Goal: Information Seeking & Learning: Learn about a topic

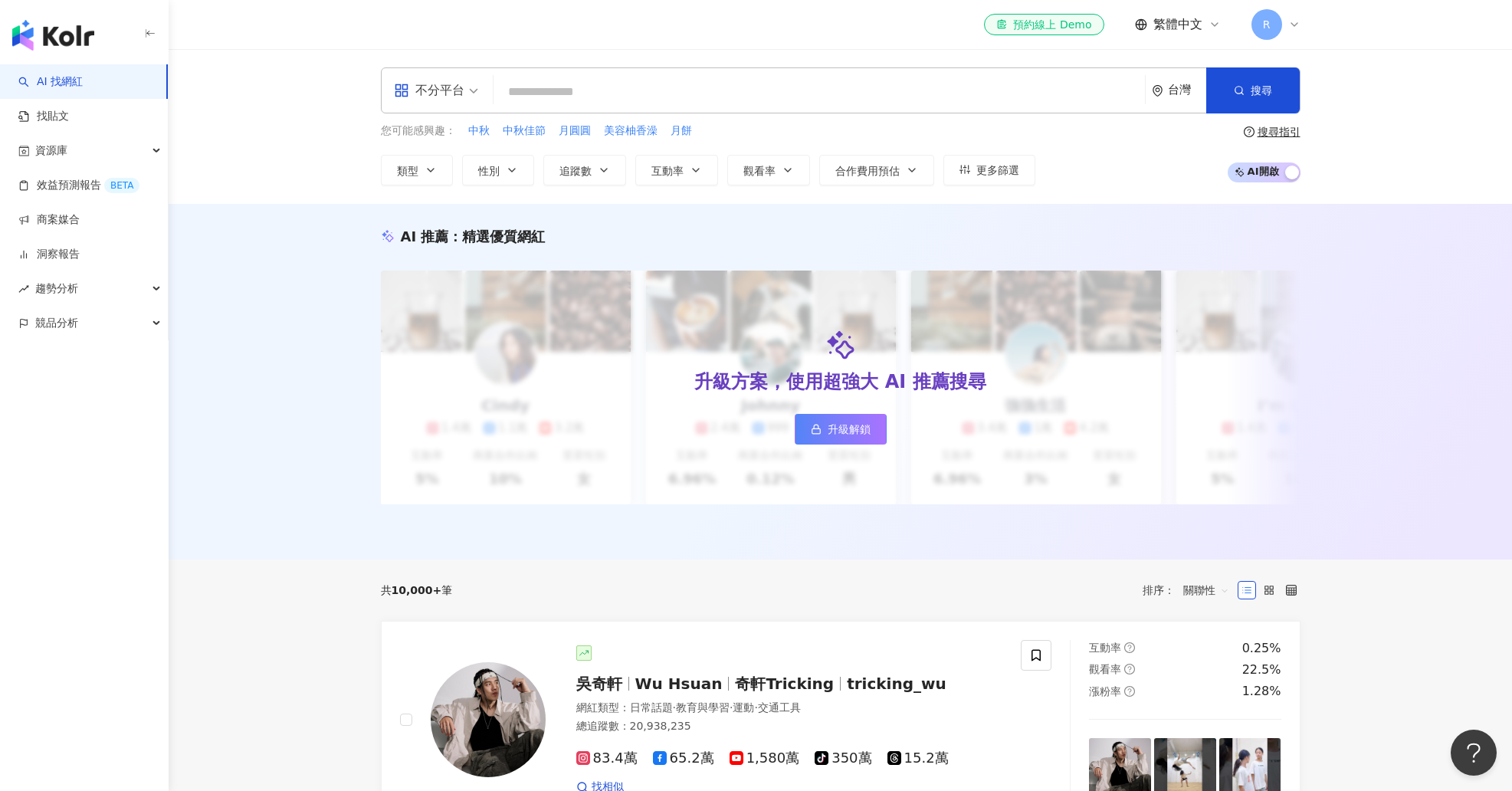
click at [869, 108] on div "不分平台 台灣 搜尋" at bounding box center [840, 90] width 920 height 46
drag, startPoint x: 873, startPoint y: 97, endPoint x: 982, endPoint y: 91, distance: 109.2
click at [873, 97] on input "search" at bounding box center [819, 92] width 639 height 29
type input "*"
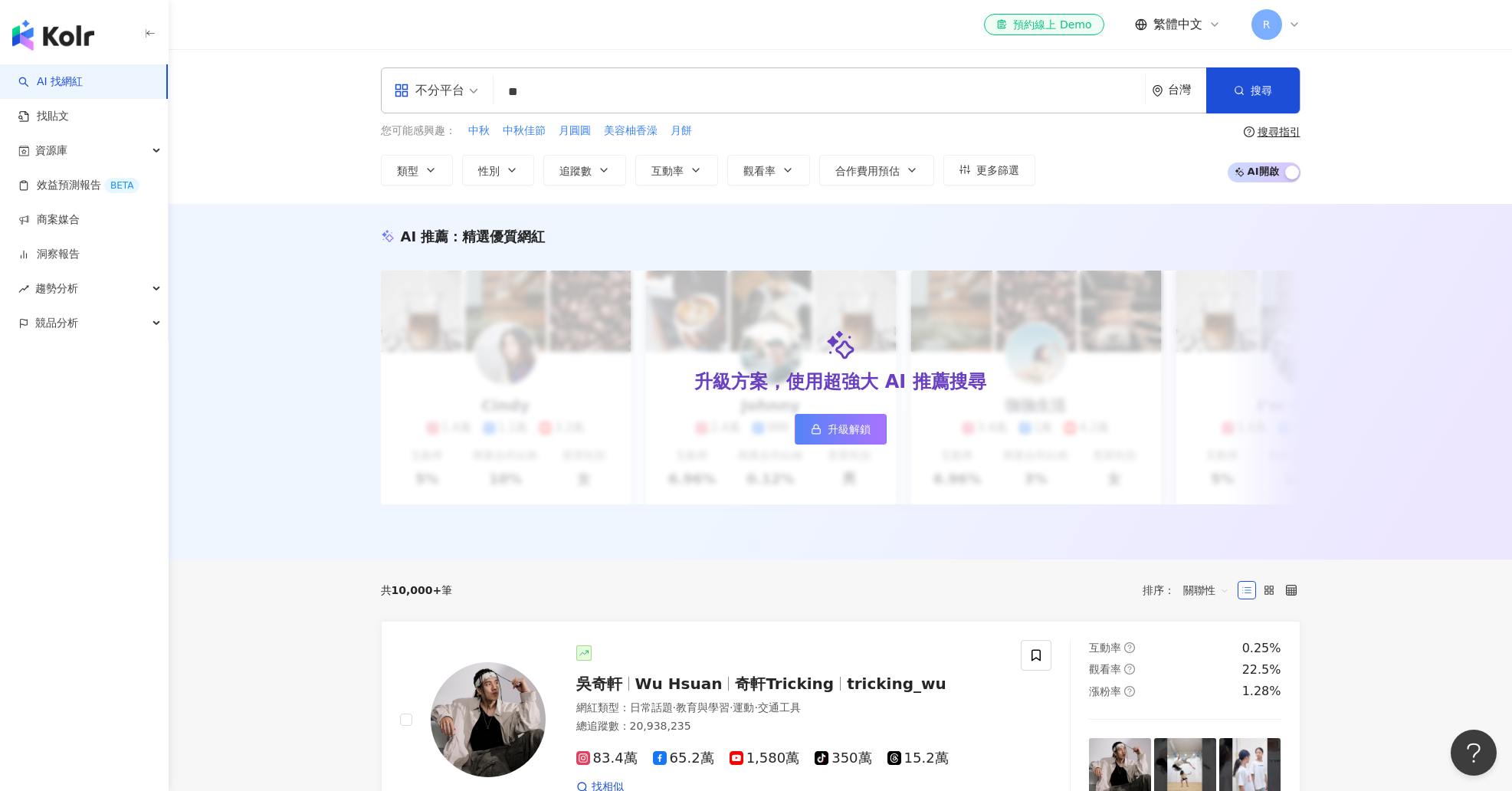
type input "*"
click at [685, 79] on input "search" at bounding box center [819, 92] width 639 height 29
paste input "**********"
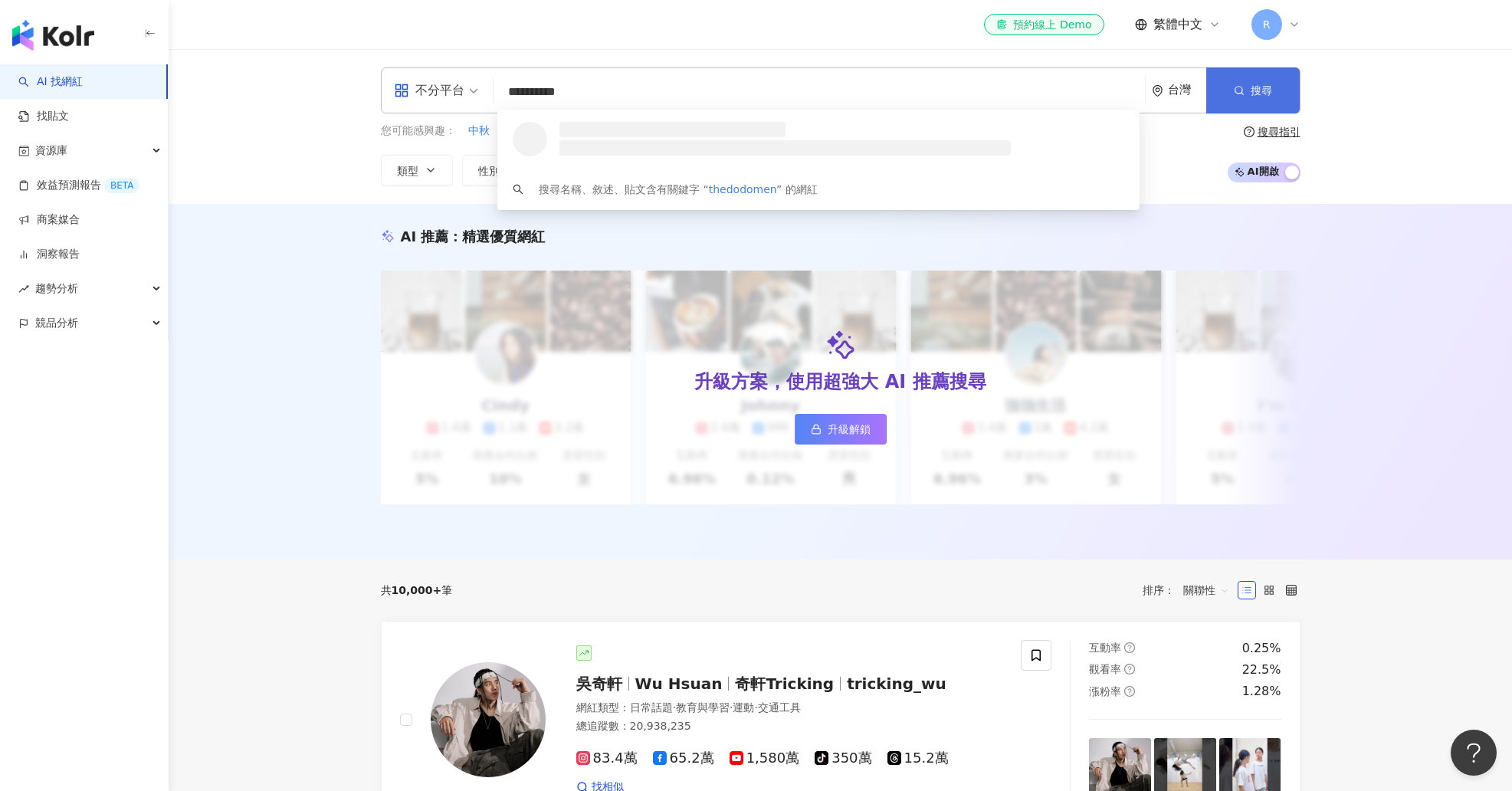
type input "**********"
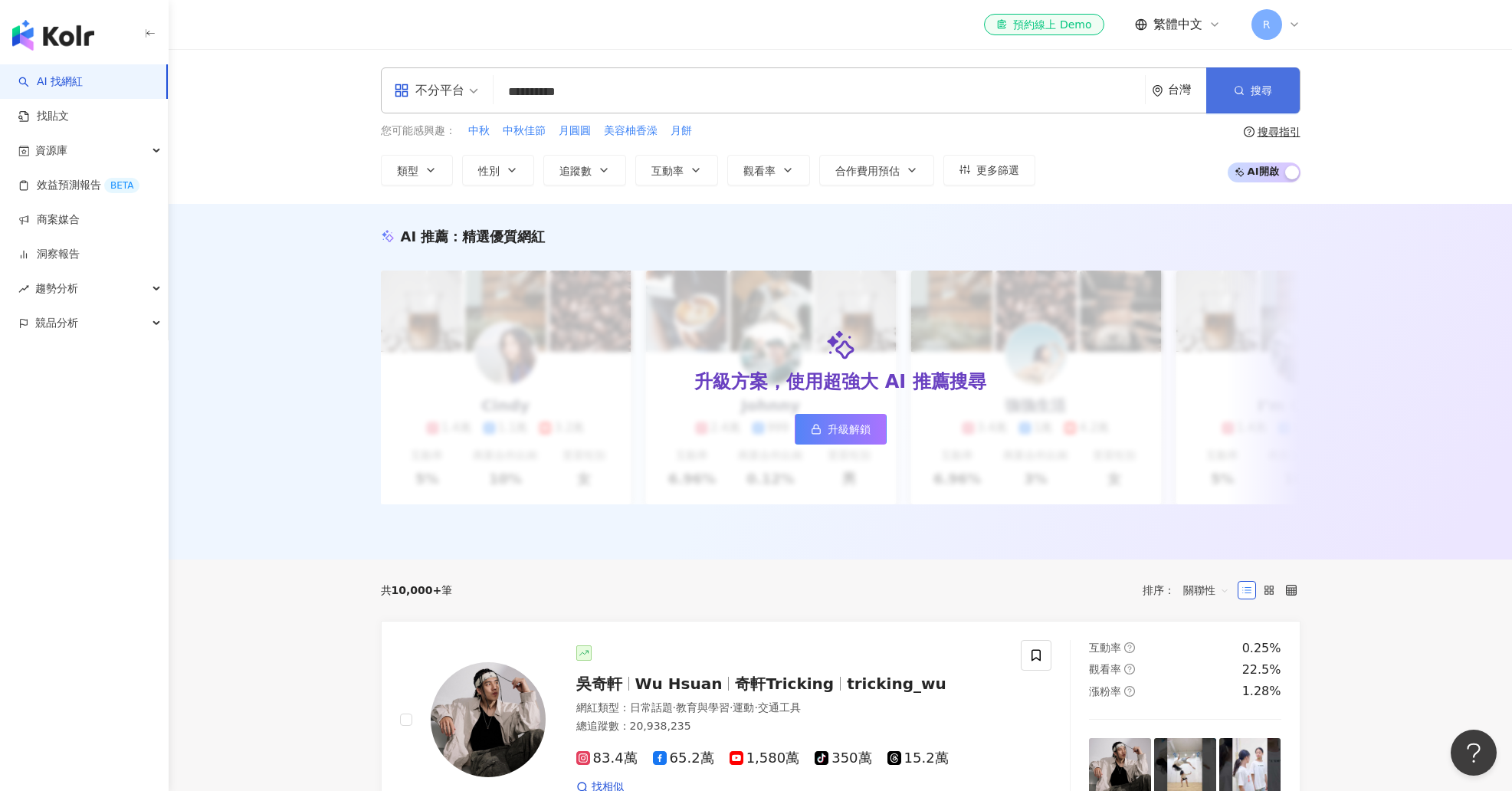
click at [1228, 95] on button "搜尋" at bounding box center [1253, 90] width 93 height 46
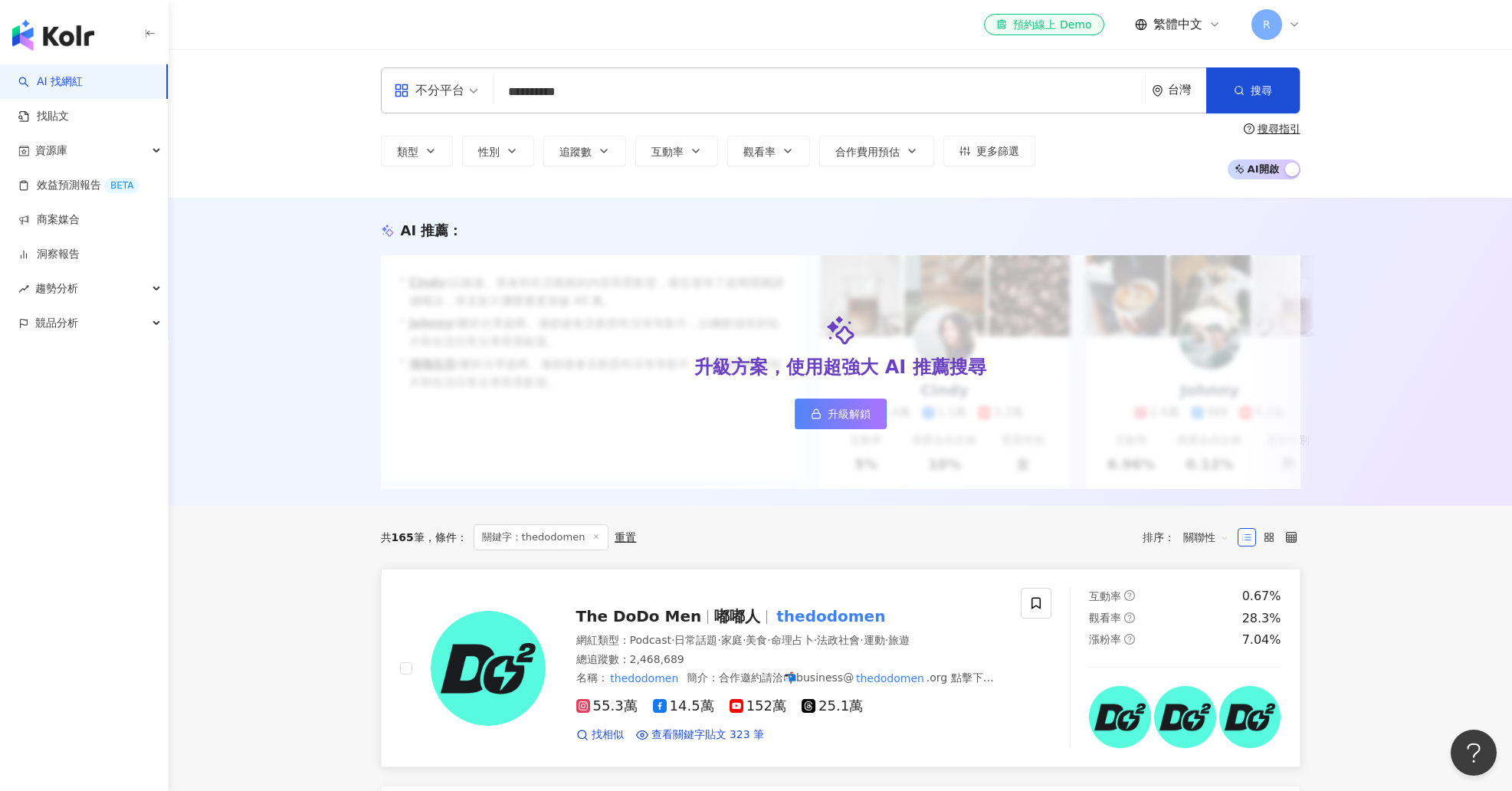
click at [681, 627] on div "The DoDo Men 嘟嘟人 thedodomen" at bounding box center [790, 616] width 427 height 22
click at [1433, 0] on header "el-icon-cs 預約線上 Demo 繁體中文 R" at bounding box center [840, 24] width 1343 height 50
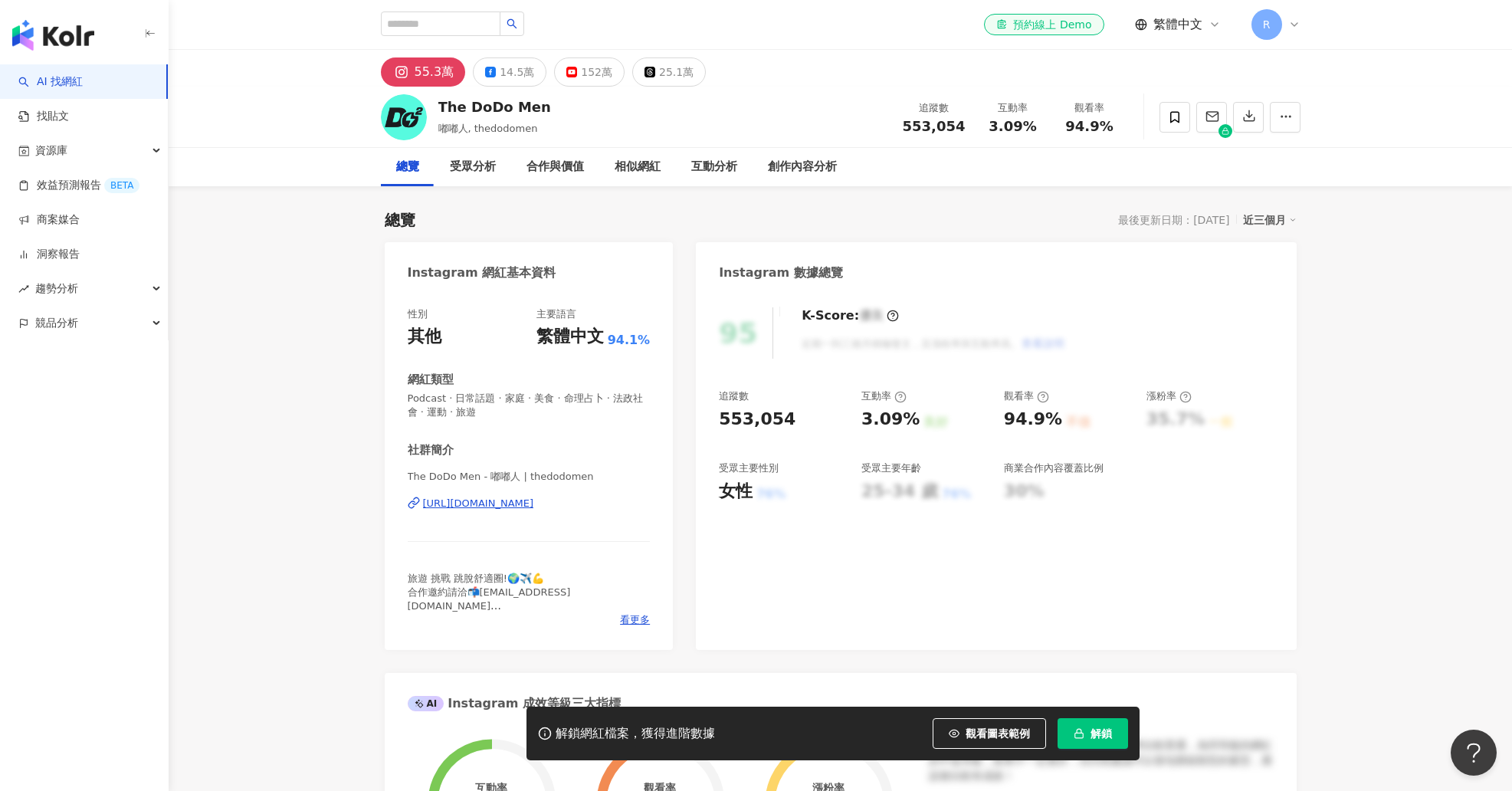
click at [1074, 729] on icon "button" at bounding box center [1079, 733] width 10 height 10
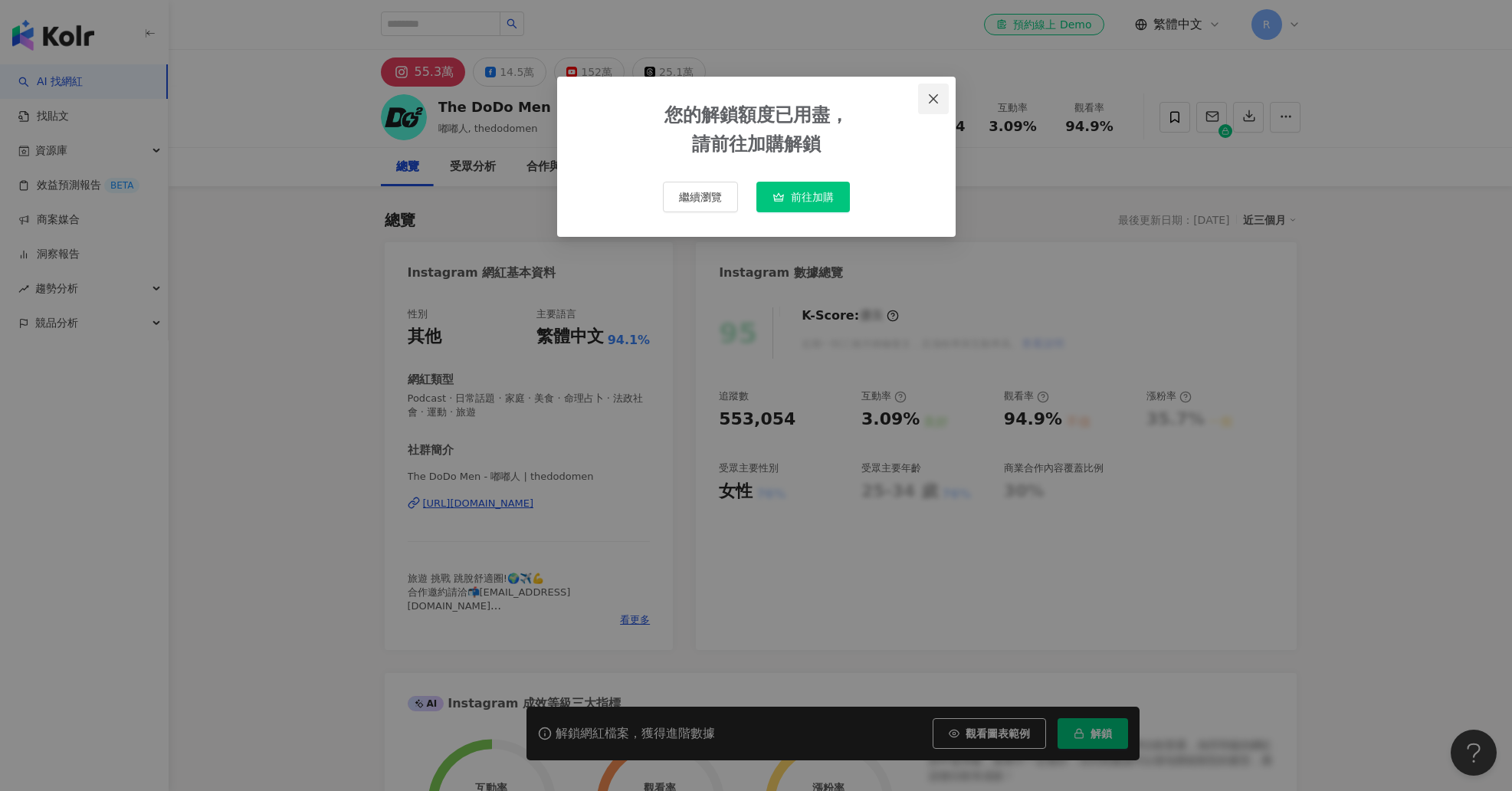
click at [933, 101] on icon "close" at bounding box center [933, 99] width 12 height 12
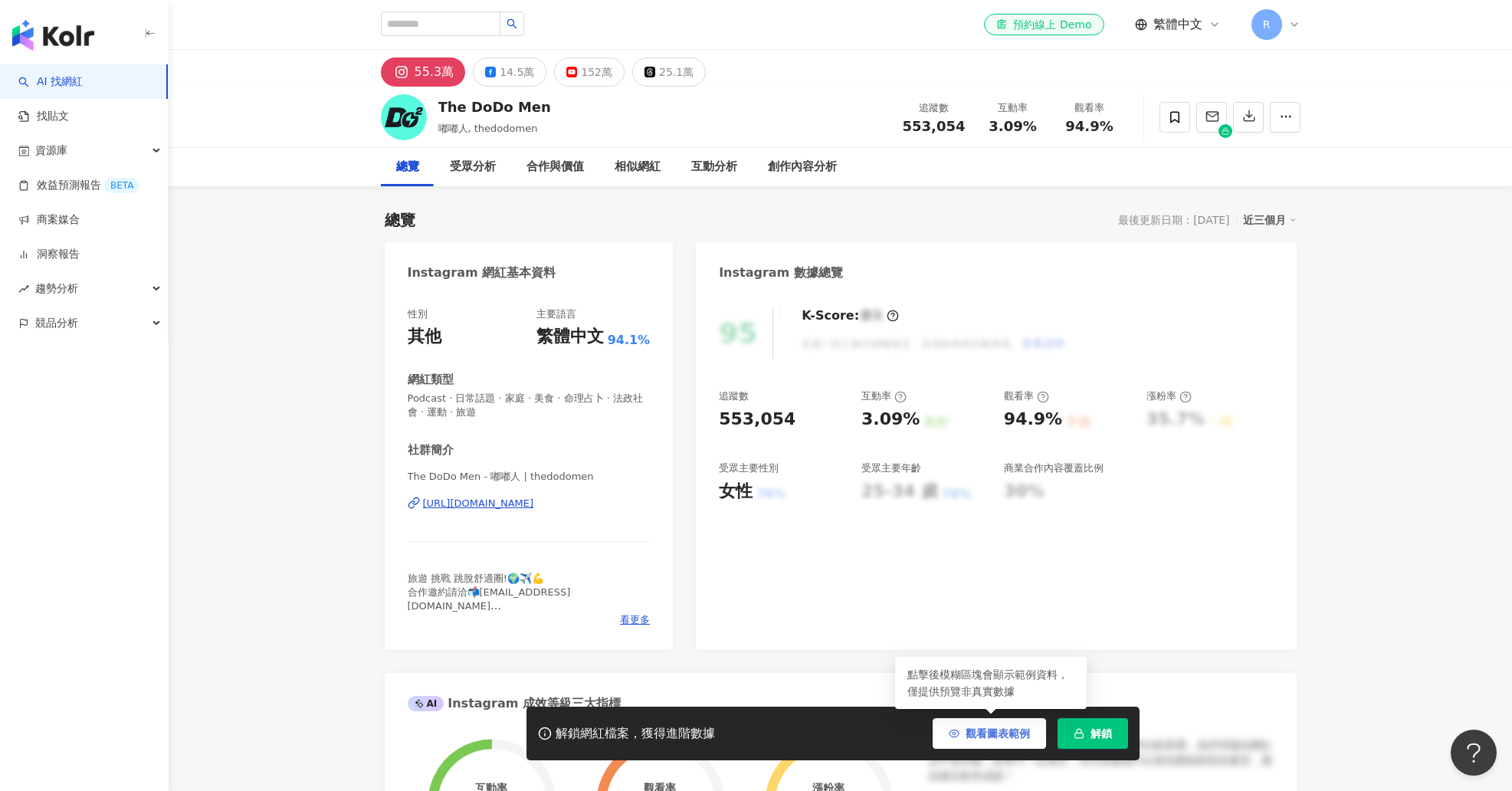
click at [1020, 732] on span "觀看圖表範例" at bounding box center [998, 733] width 65 height 12
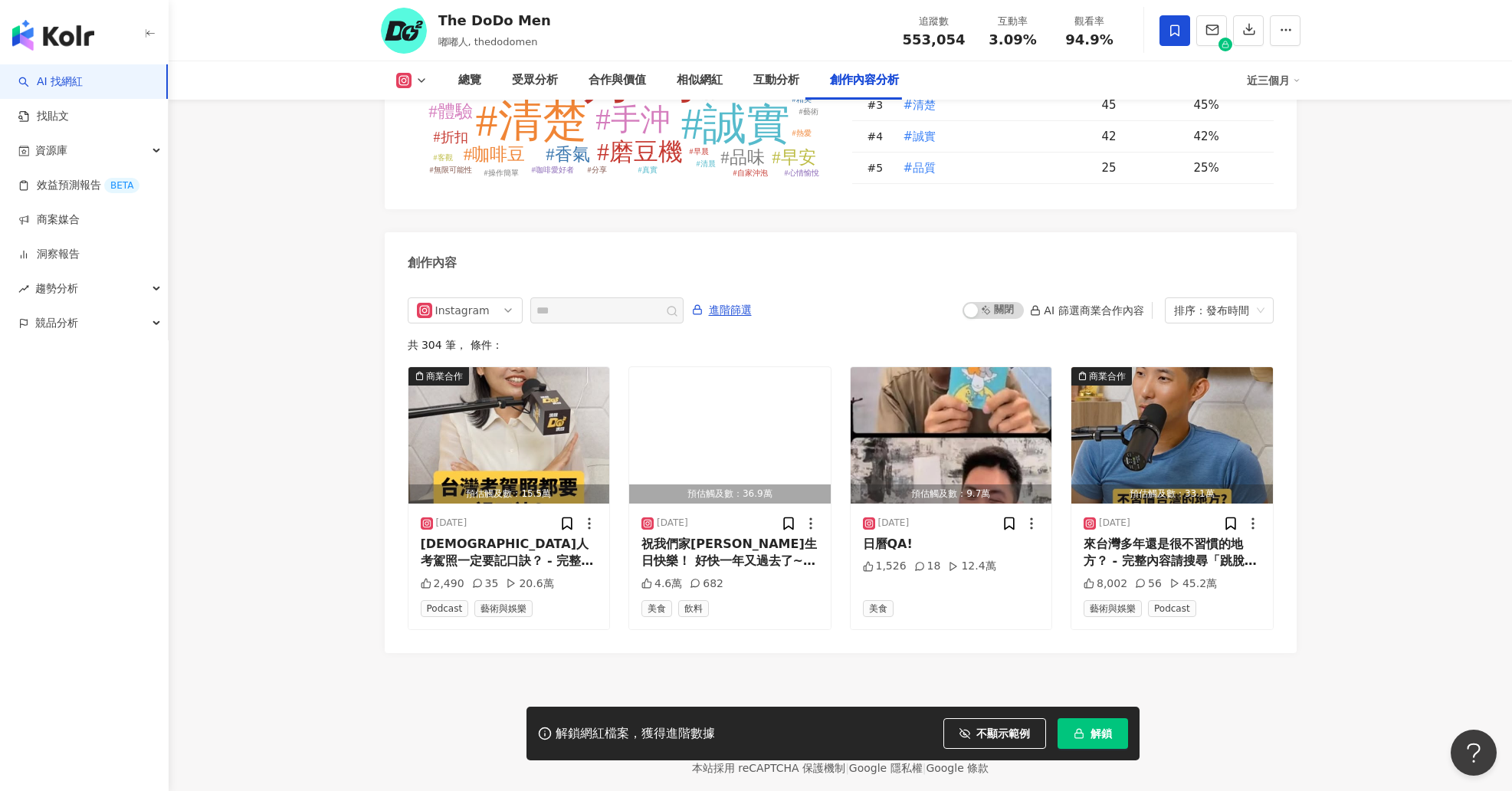
scroll to position [4571, 0]
